Goal: Information Seeking & Learning: Learn about a topic

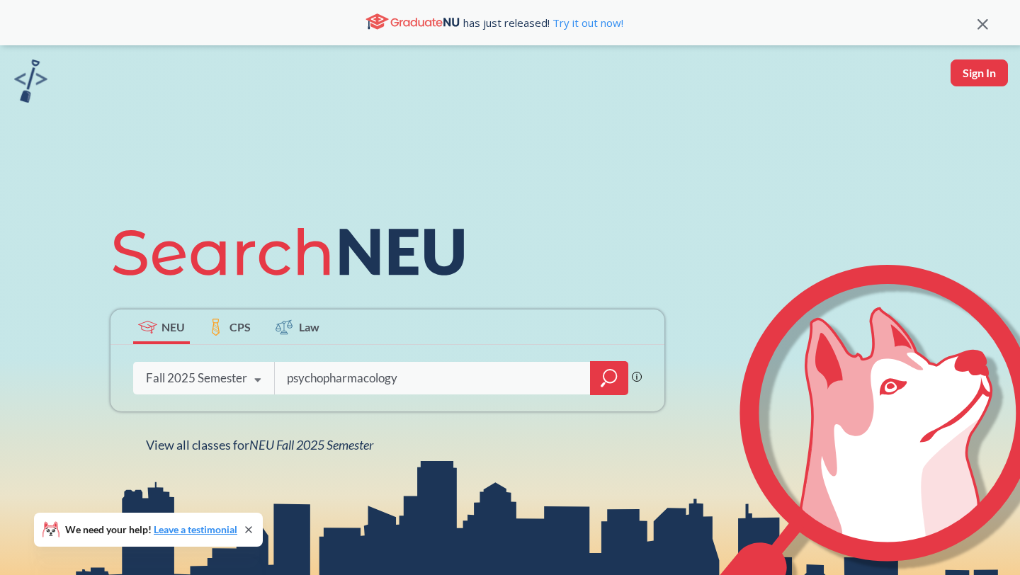
type input "psychopharmacology"
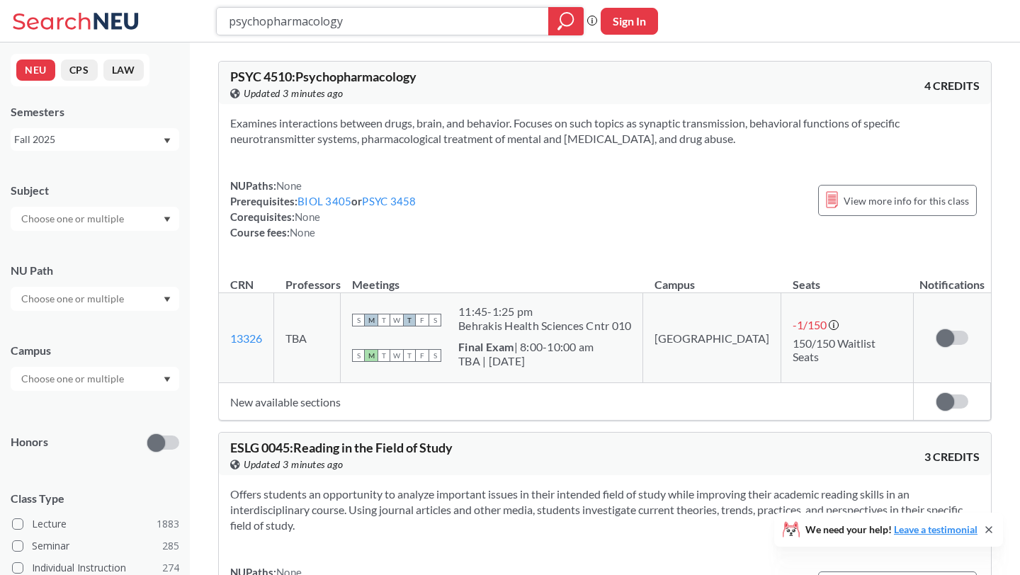
drag, startPoint x: 346, startPoint y: 20, endPoint x: 181, endPoint y: 13, distance: 165.2
click at [185, 16] on div "psychopharmacology Phrase search guarantees the exact search appears in the res…" at bounding box center [510, 21] width 1020 height 43
paste input "Behavioral Endocrinology"
type input "Behavioral Endocrinology"
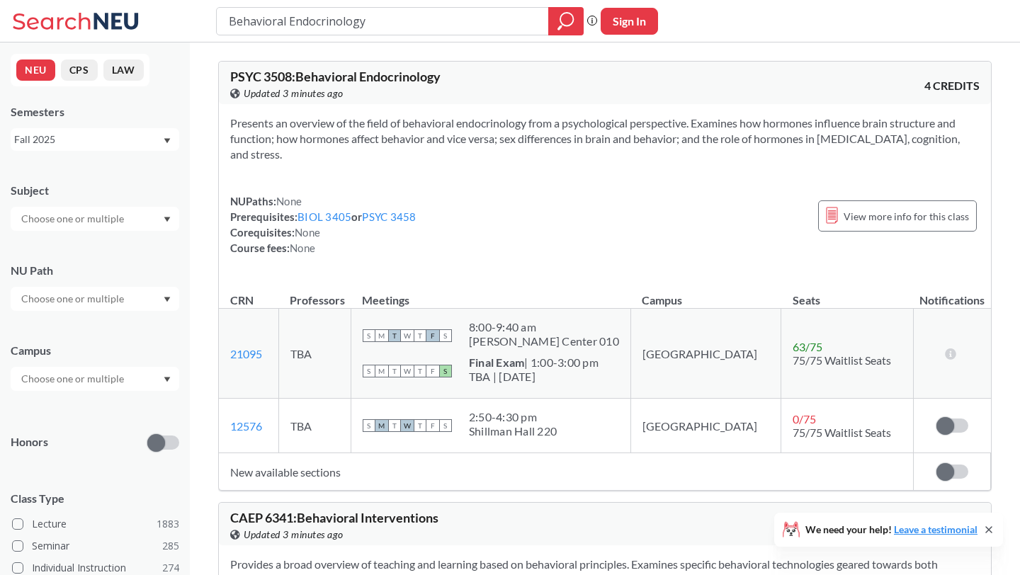
drag, startPoint x: 372, startPoint y: 24, endPoint x: 254, endPoint y: 23, distance: 118.3
click at [254, 23] on input "Behavioral Endocrinology" at bounding box center [382, 21] width 311 height 24
type input "B"
type input "drugs and behavior"
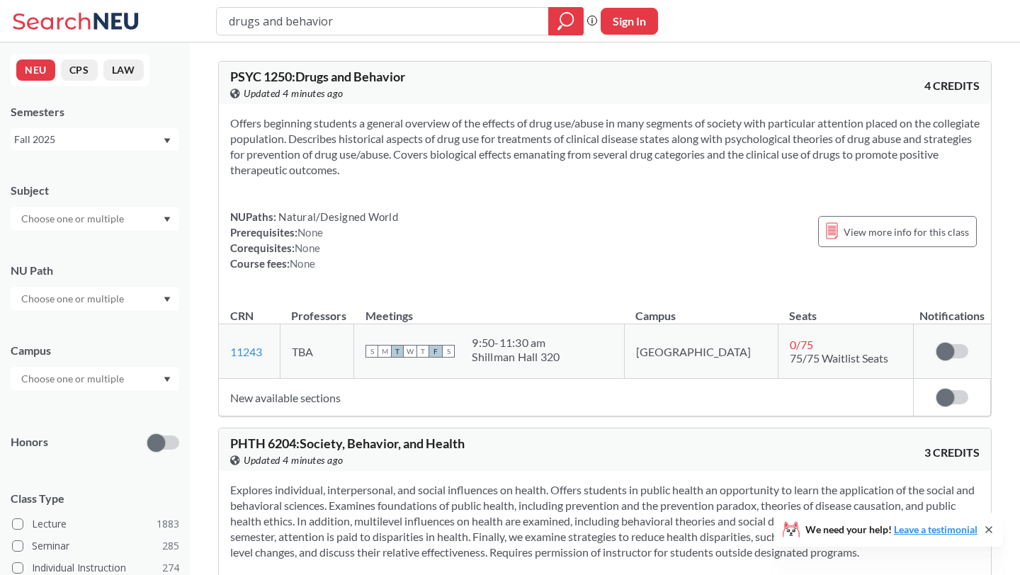
click at [674, 361] on td "[GEOGRAPHIC_DATA]" at bounding box center [701, 351] width 154 height 55
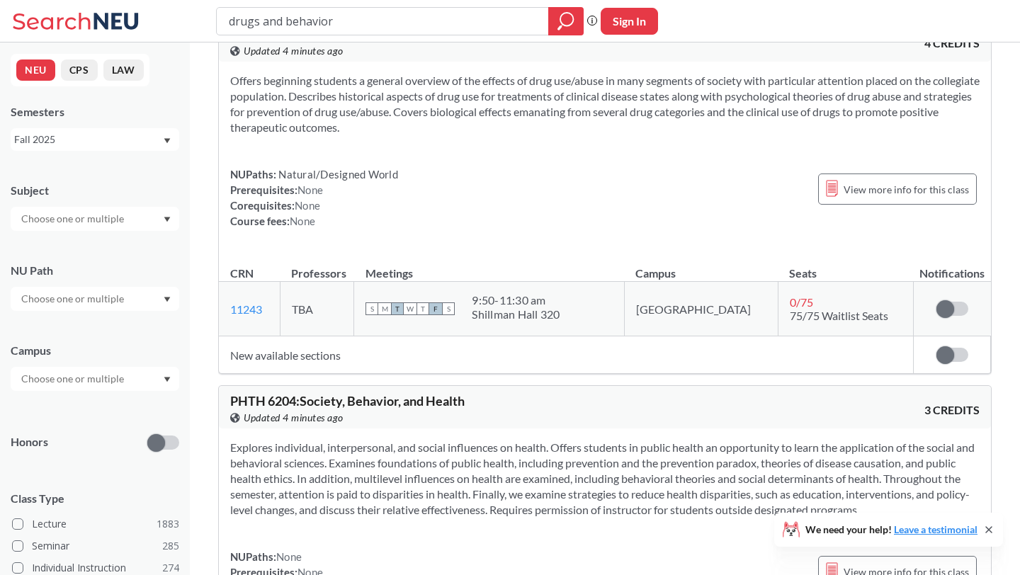
scroll to position [48, 0]
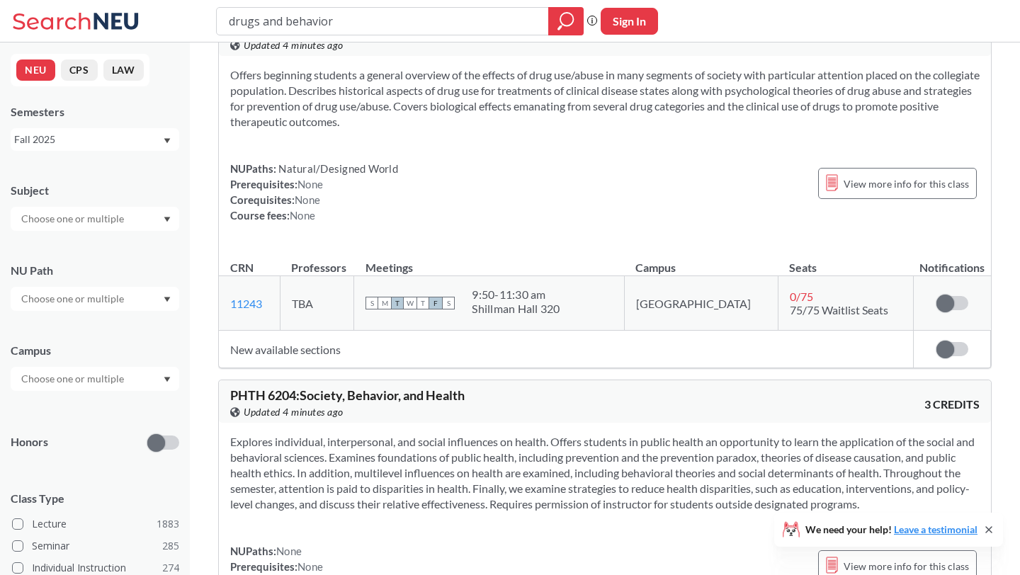
click at [527, 329] on td "S M T W T F S 9:50 - 11:30 am [GEOGRAPHIC_DATA] 320" at bounding box center [489, 303] width 270 height 55
click at [928, 187] on span "View more info for this class" at bounding box center [906, 184] width 125 height 18
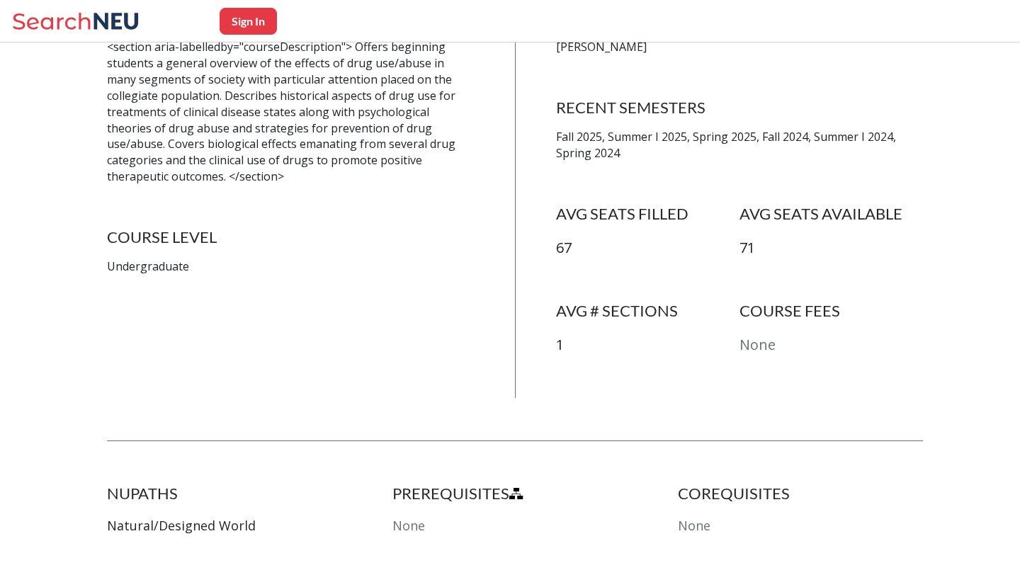
scroll to position [349, 0]
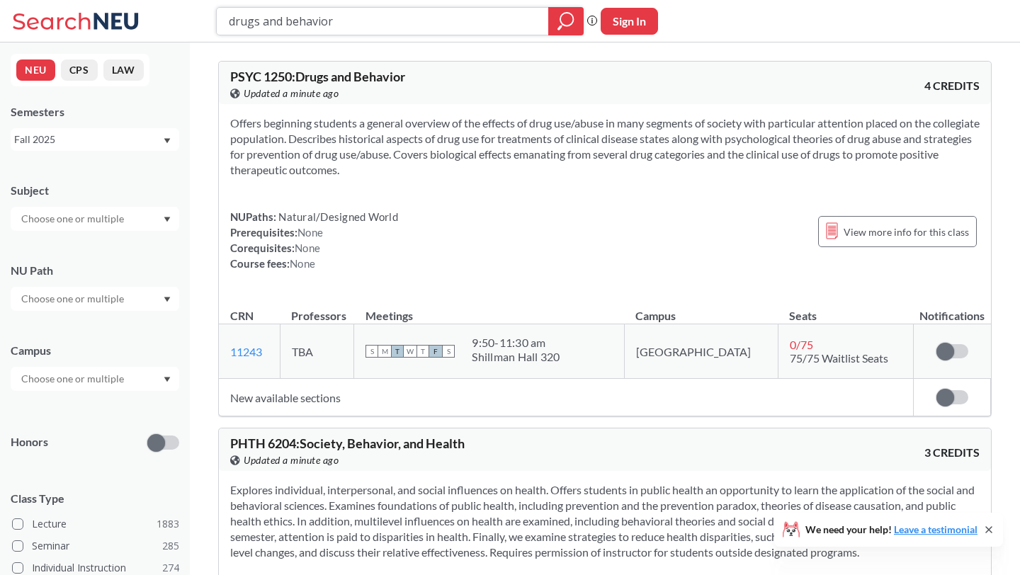
drag, startPoint x: 385, startPoint y: 21, endPoint x: 159, endPoint y: 20, distance: 226.0
click at [161, 21] on div "drugs and behavior Phrase search guarantees the exact search appears in the res…" at bounding box center [510, 21] width 1020 height 43
paste input "Fundamental Architectural Design"
type input "Fundamental Architectural Design"
